Goal: Task Accomplishment & Management: Manage account settings

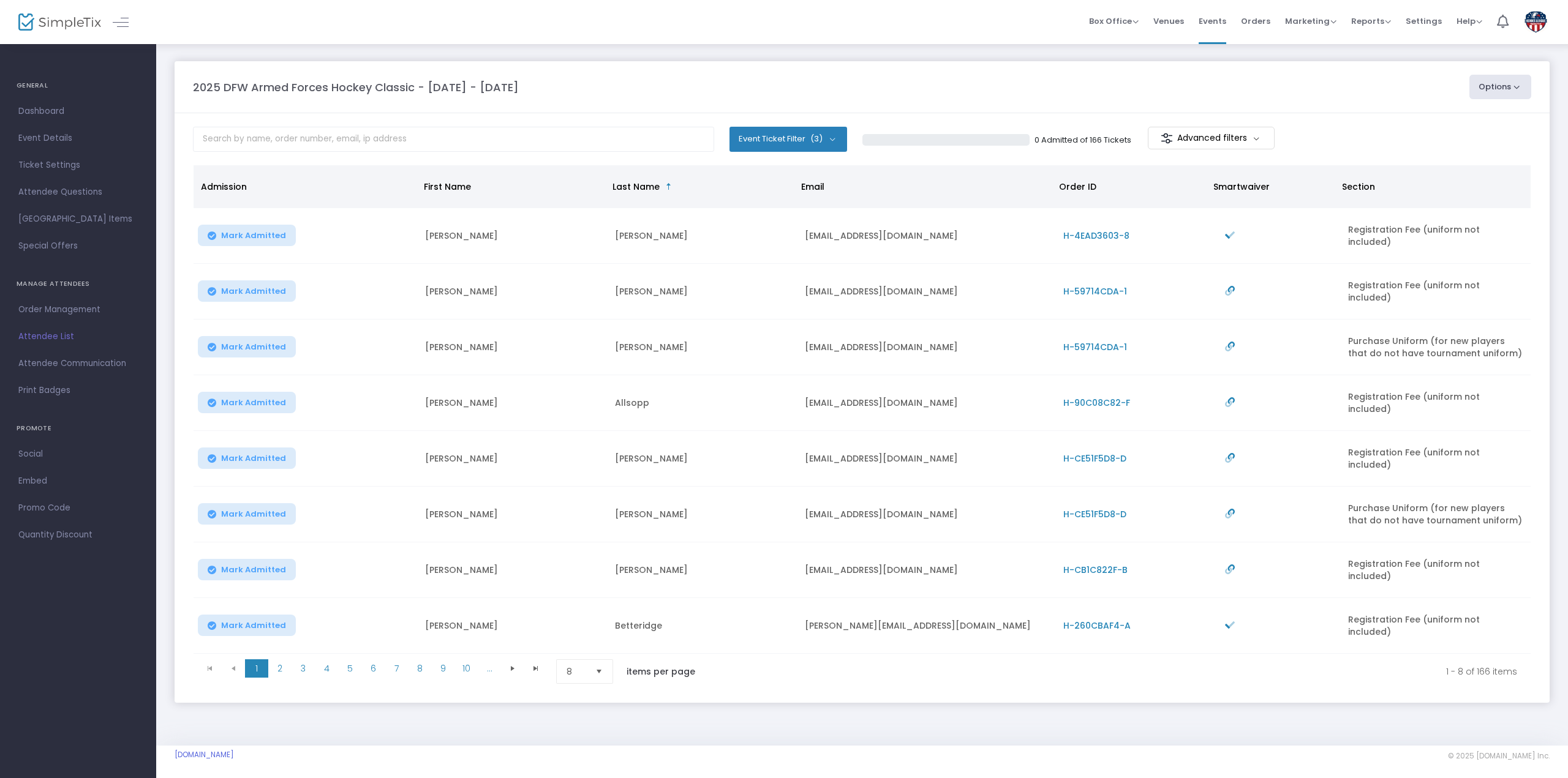
click at [600, 661] on span "Select" at bounding box center [599, 671] width 20 height 20
click at [584, 755] on li "100" at bounding box center [586, 749] width 59 height 25
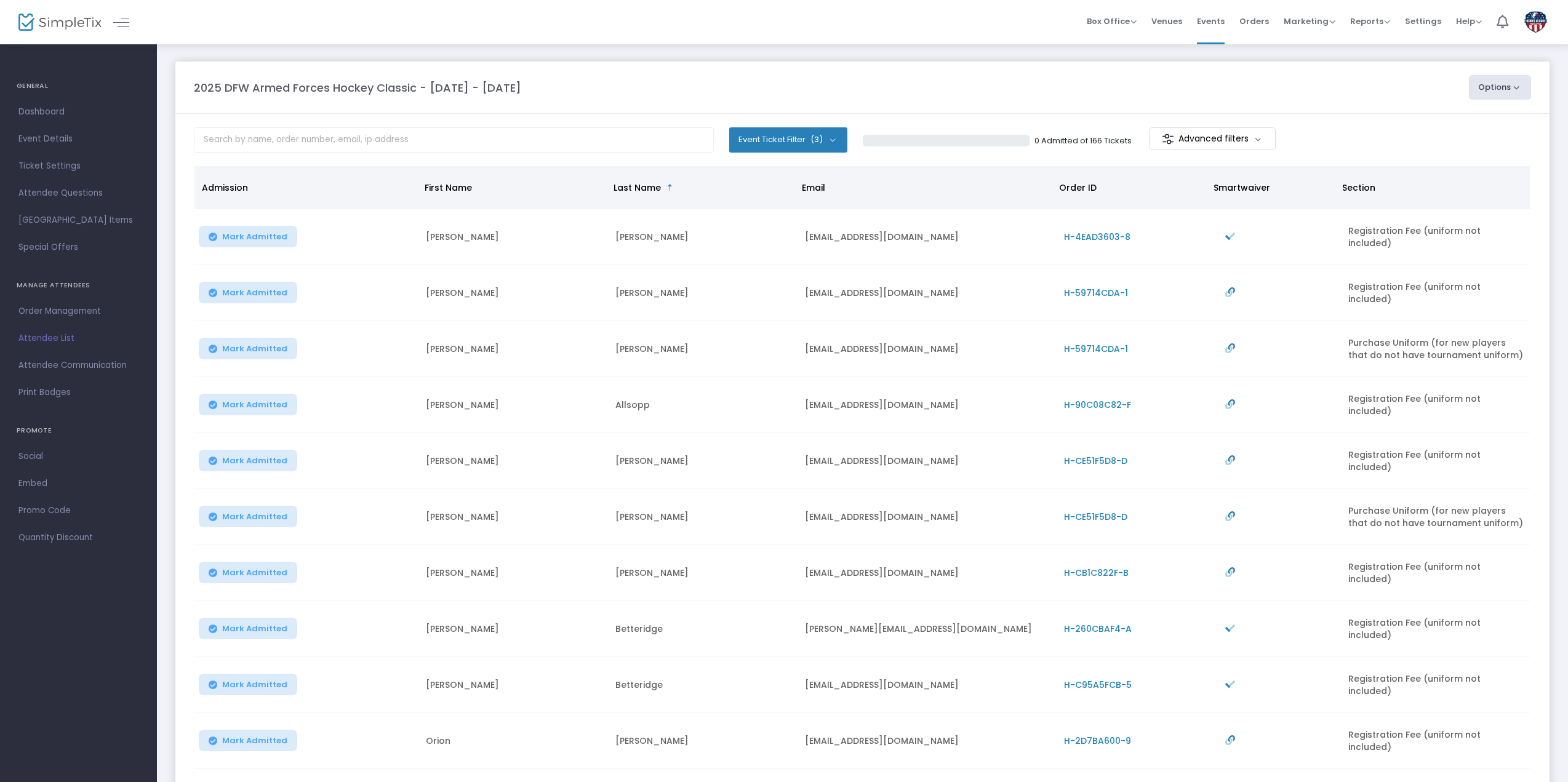
click at [835, 136] on button "Event Ticket Filter (3)" at bounding box center [788, 140] width 118 height 25
click at [762, 199] on span at bounding box center [763, 199] width 12 height 12
click at [762, 206] on input "Registration Fee (uniform not included)" at bounding box center [762, 206] width 1 height 1
checkbox input "false"
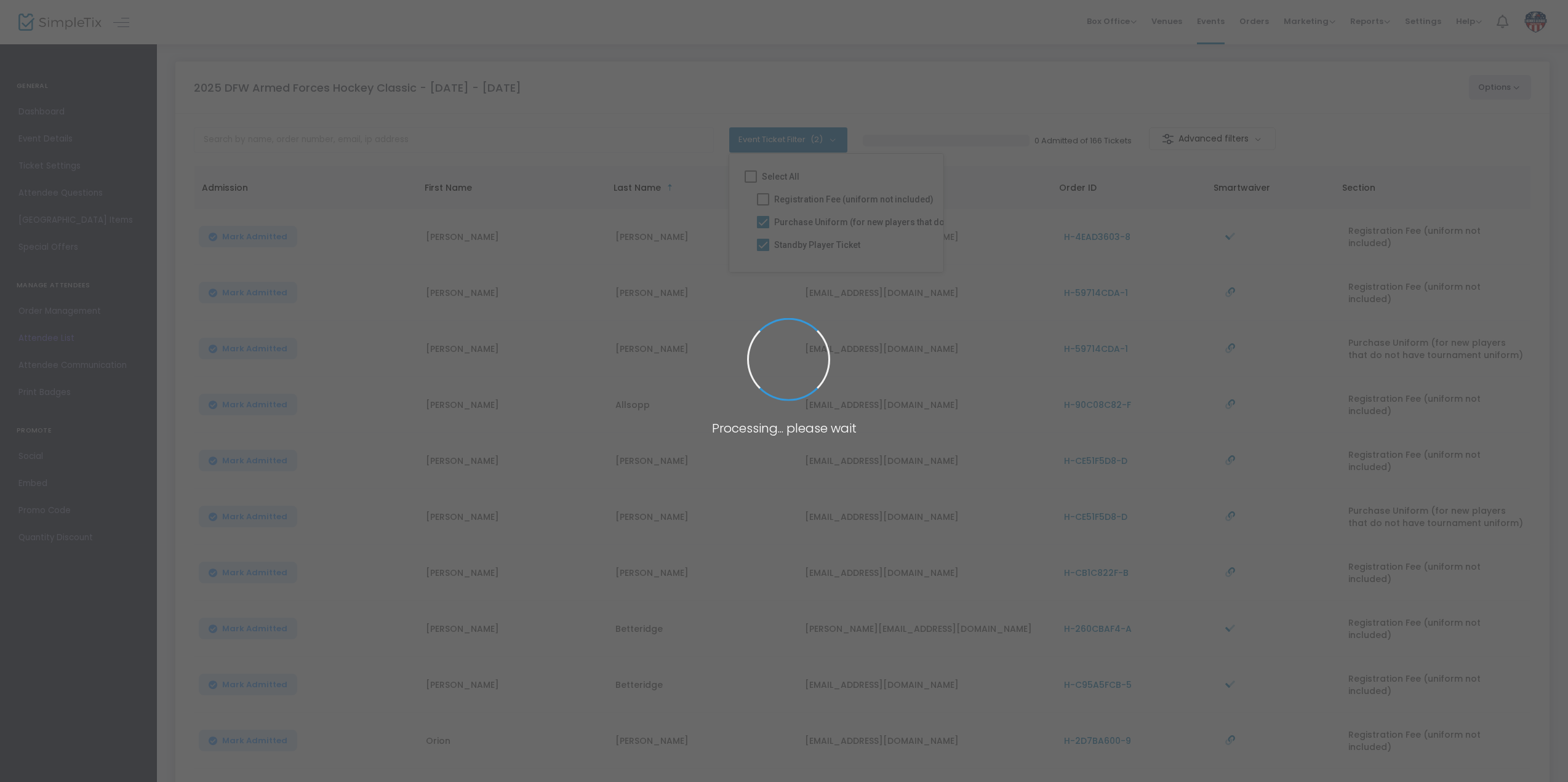
click at [763, 223] on body "Processing... please wait Box Office Sell Tickets Bookings Sell Season Pass Ven…" at bounding box center [784, 391] width 1568 height 782
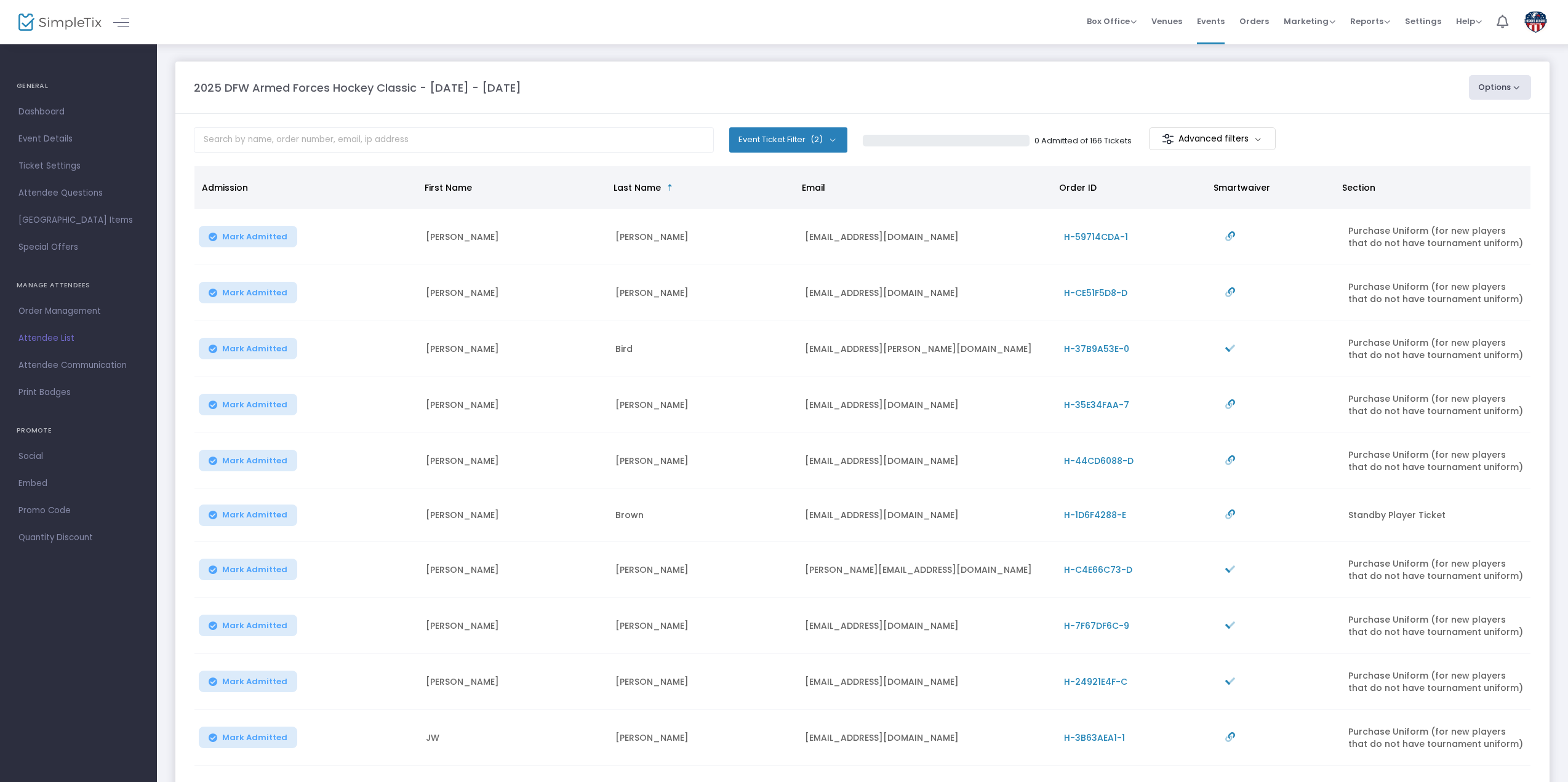
click at [835, 137] on button "Event Ticket Filter (2)" at bounding box center [788, 140] width 118 height 25
click at [761, 219] on span at bounding box center [763, 222] width 12 height 12
click at [762, 228] on input "Purchase Uniform (for new players that do not have tournament uniform)" at bounding box center [762, 228] width 1 height 1
checkbox input "false"
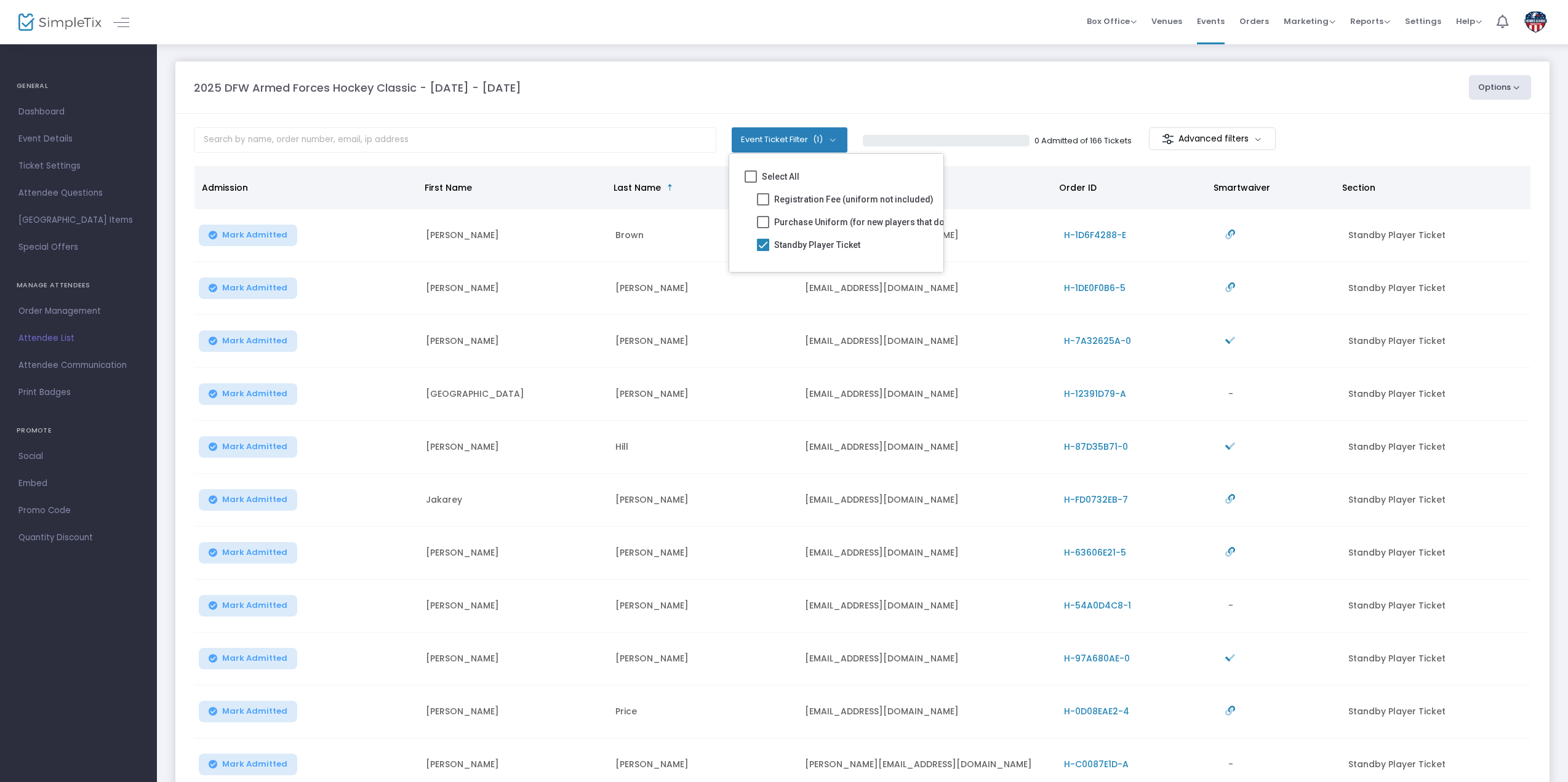
click at [657, 81] on div "2025 DFW Armed Forces Hockey Classic - [DATE] - [DATE]" at bounding box center [825, 87] width 1275 height 16
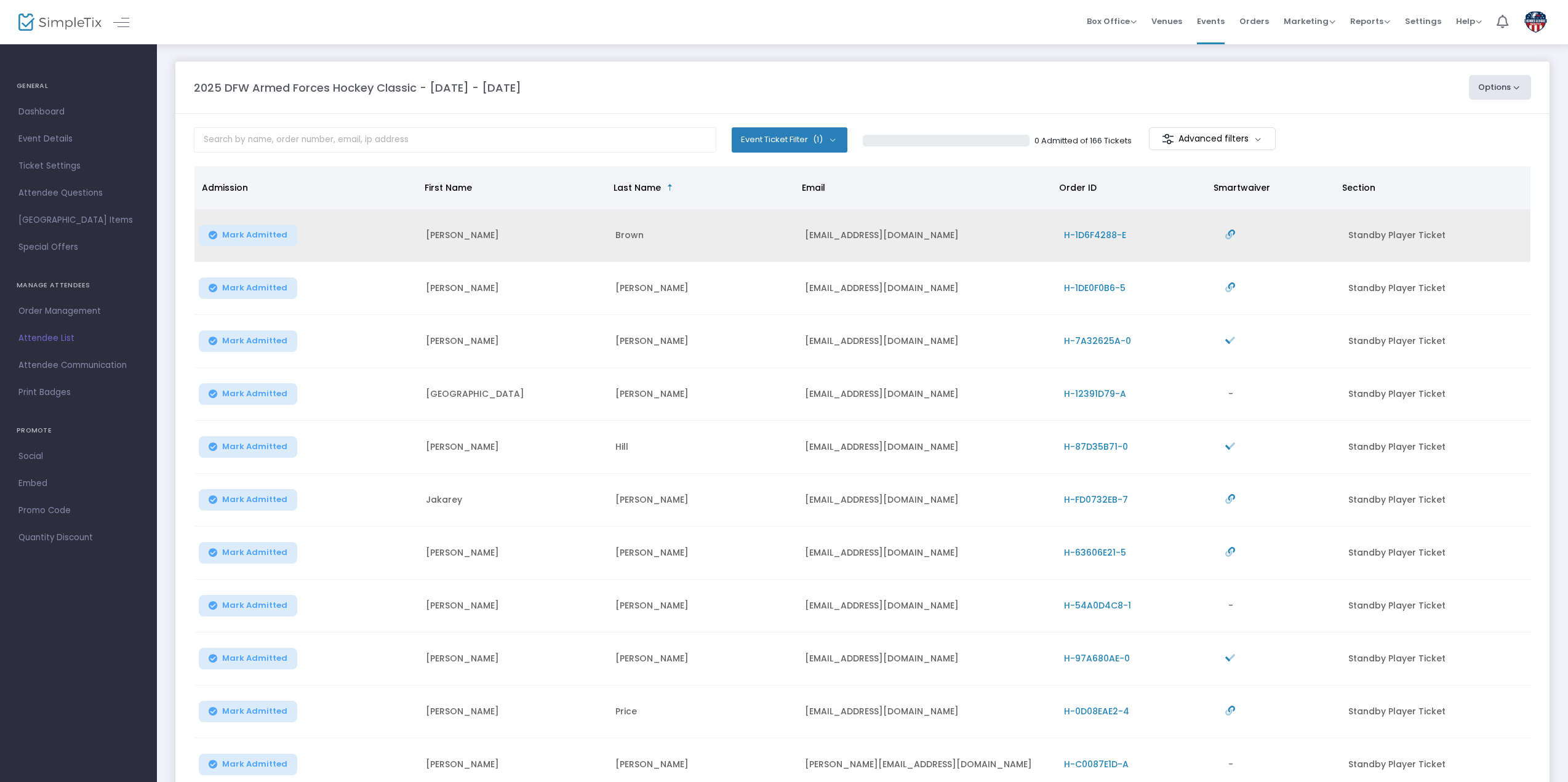
click at [1077, 236] on span "H-1D6F4288-E" at bounding box center [1095, 235] width 62 height 12
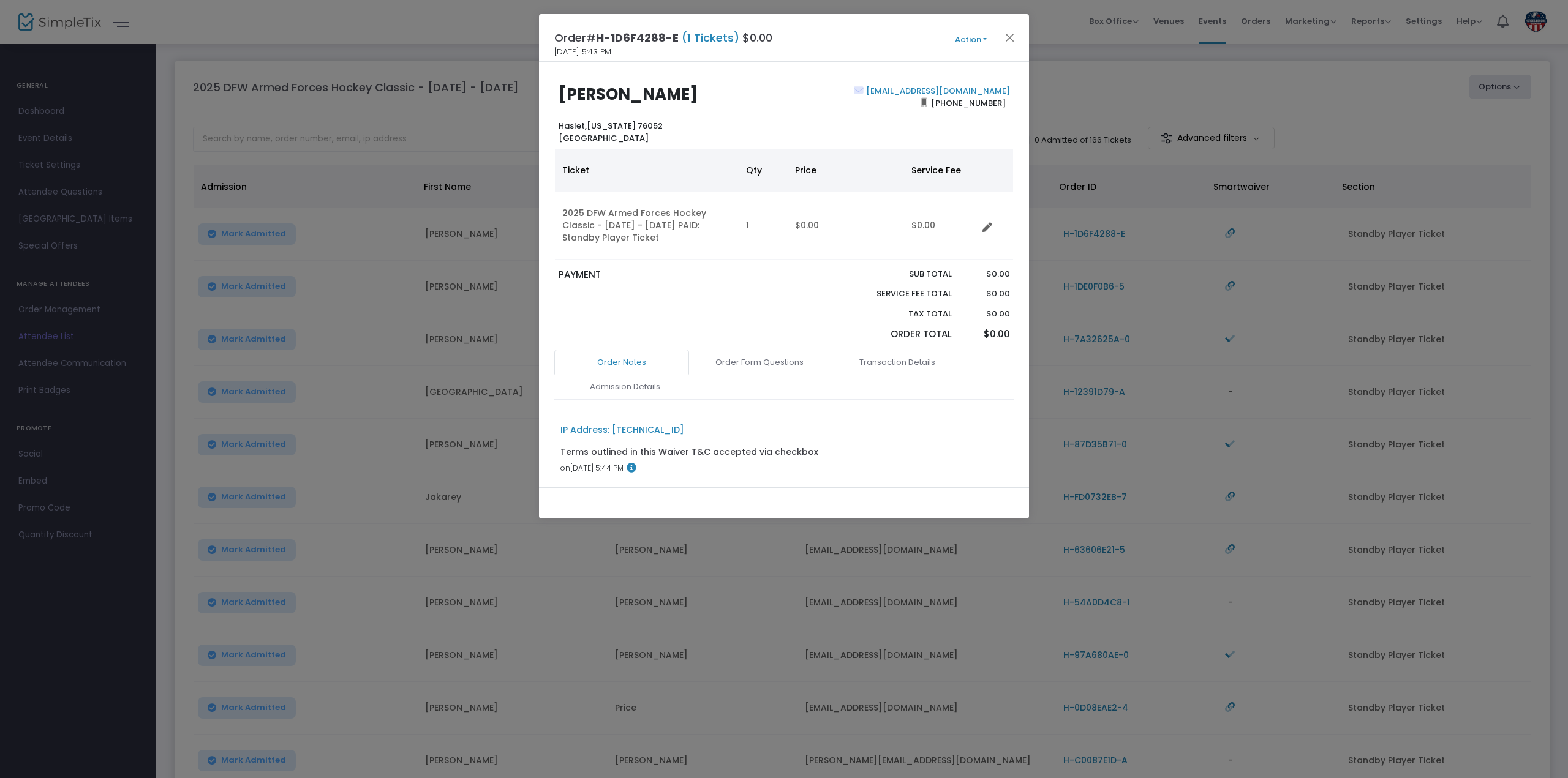
drag, startPoint x: 999, startPoint y: 104, endPoint x: 937, endPoint y: 107, distance: 62.1
click at [937, 107] on span "[PHONE_NUMBER]" at bounding box center [969, 103] width 83 height 20
copy span "[PHONE_NUMBER]"
click at [1010, 35] on button "Close" at bounding box center [1010, 37] width 16 height 16
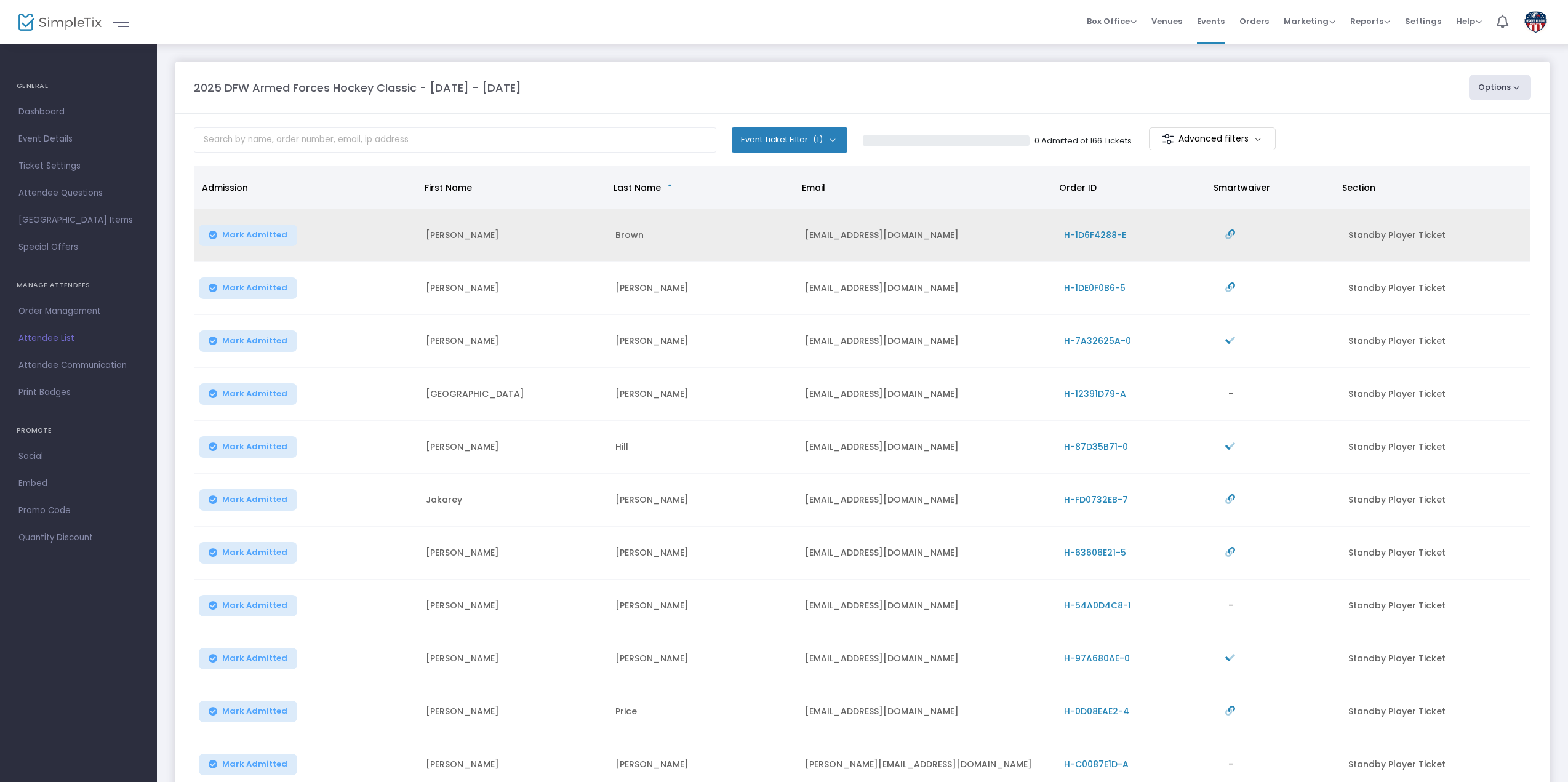
click at [1097, 239] on span "H-1D6F4288-E" at bounding box center [1095, 235] width 62 height 12
